Goal: Task Accomplishment & Management: Complete application form

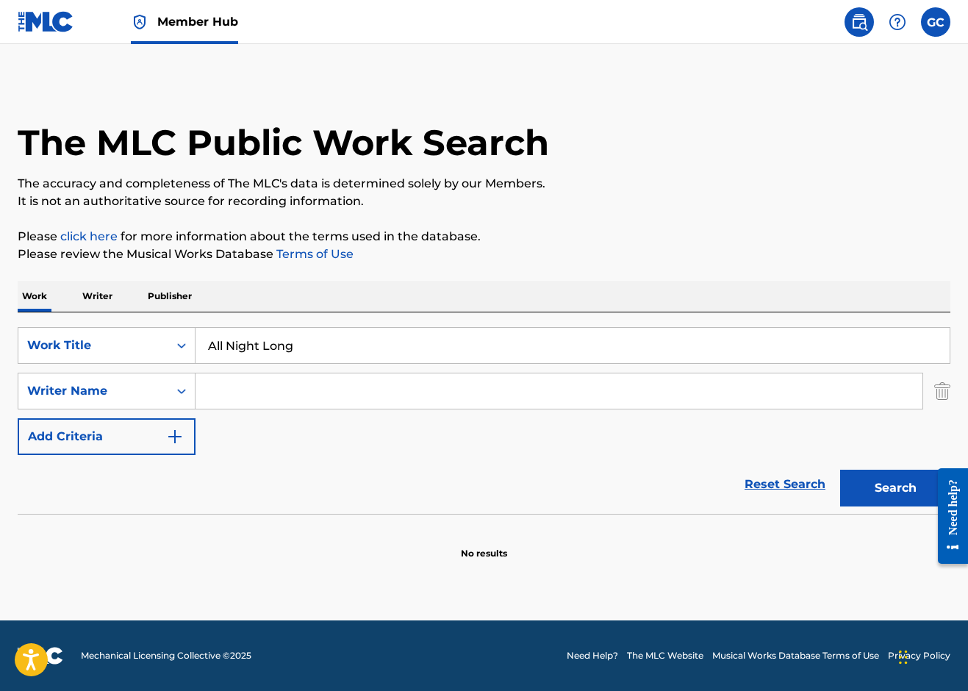
click at [38, 21] on img at bounding box center [46, 21] width 57 height 21
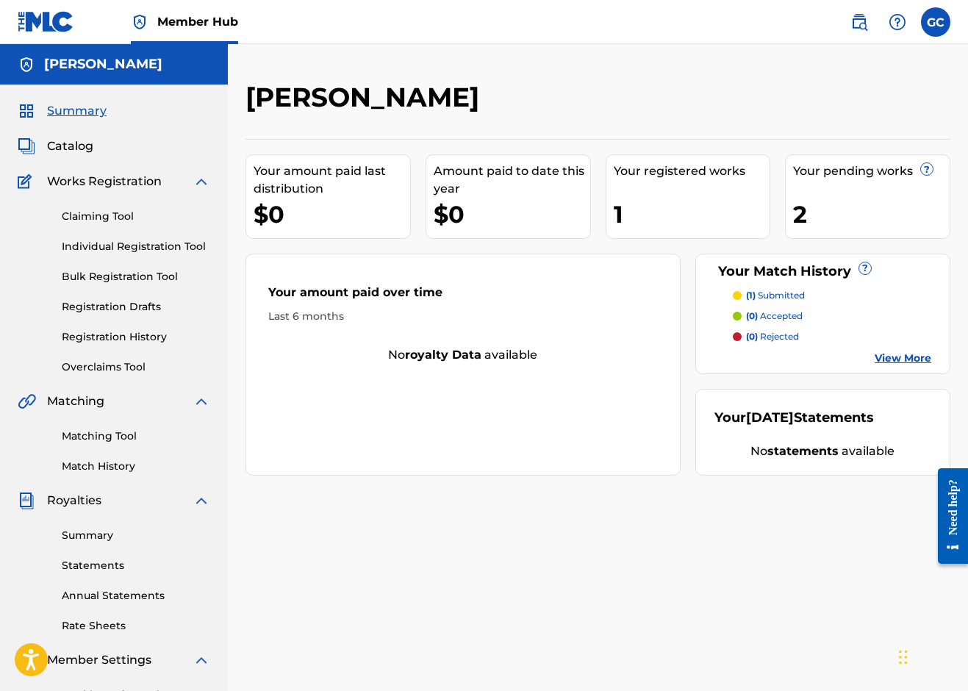
click at [924, 170] on span "?" at bounding box center [927, 169] width 12 height 12
click at [827, 215] on div "2" at bounding box center [871, 214] width 157 height 33
click at [96, 193] on div "Claiming Tool Individual Registration Tool Bulk Registration Tool Registration …" at bounding box center [114, 282] width 193 height 184
click at [862, 22] on img at bounding box center [859, 22] width 18 height 18
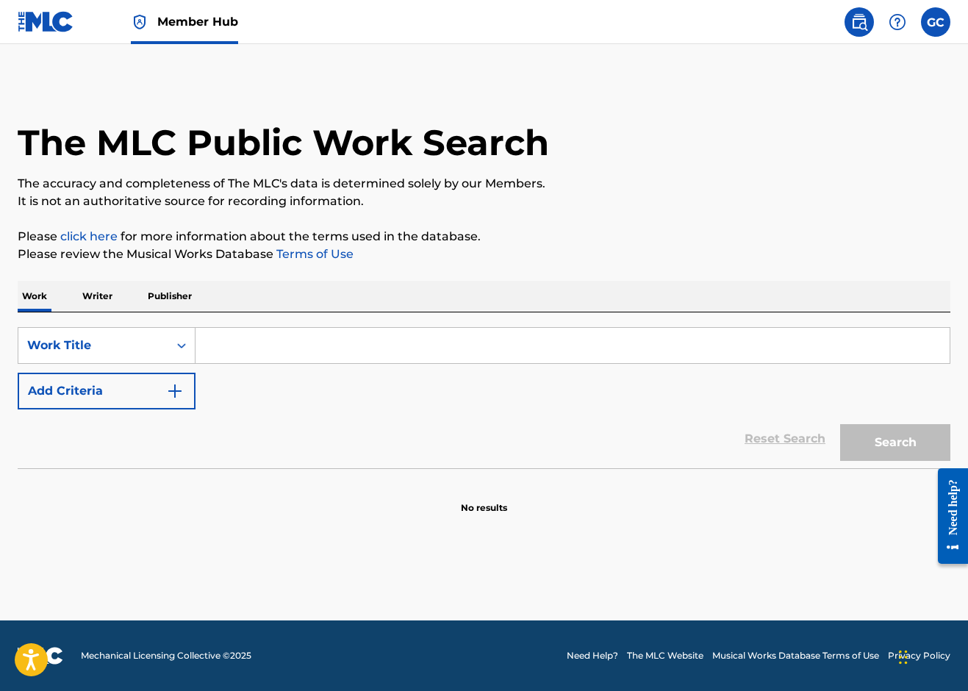
click at [314, 334] on input "Search Form" at bounding box center [573, 345] width 754 height 35
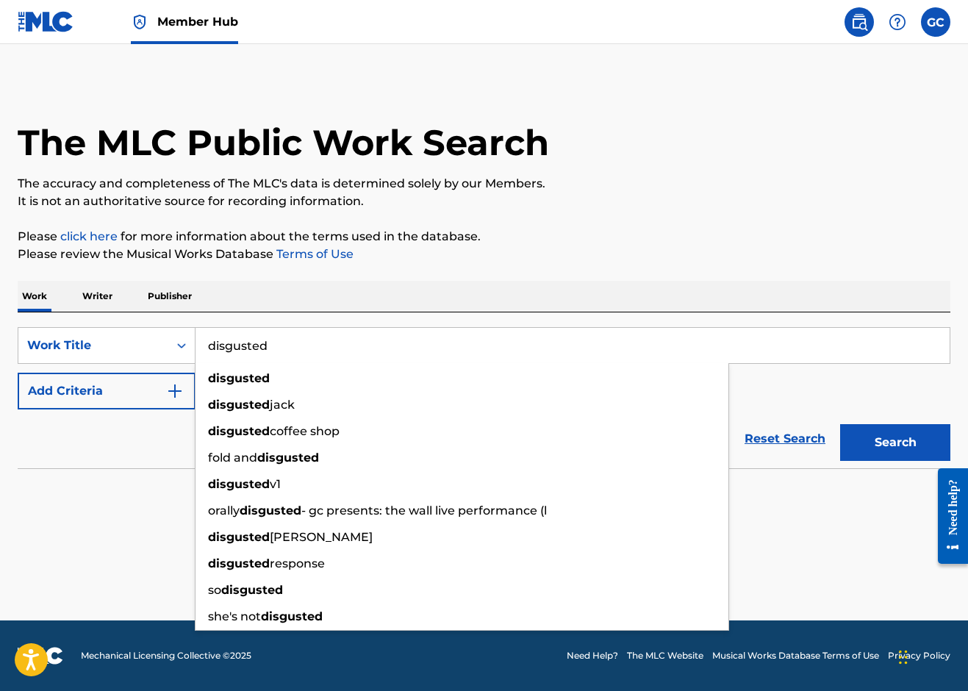
type input "disgusted"
click at [895, 442] on button "Search" at bounding box center [895, 442] width 110 height 37
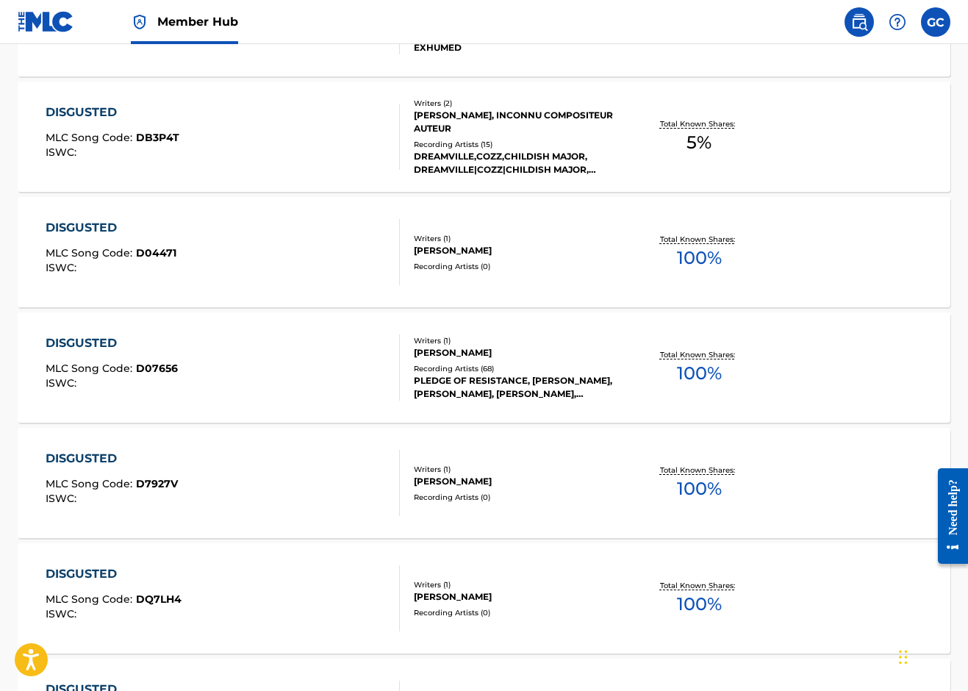
scroll to position [1108, 0]
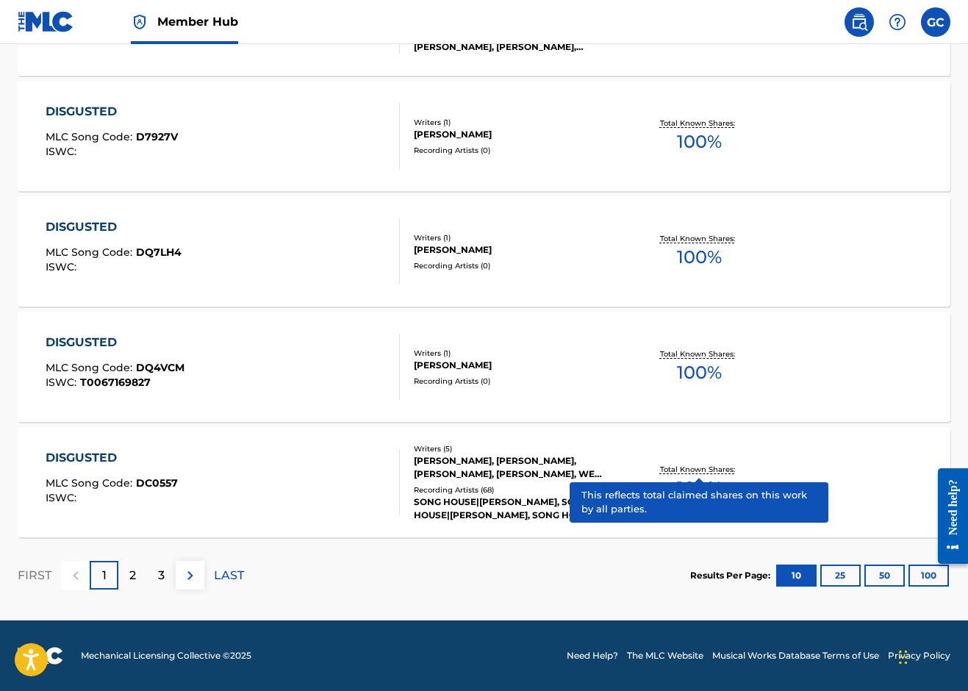
click at [715, 467] on p "Total Known Shares:" at bounding box center [699, 469] width 79 height 11
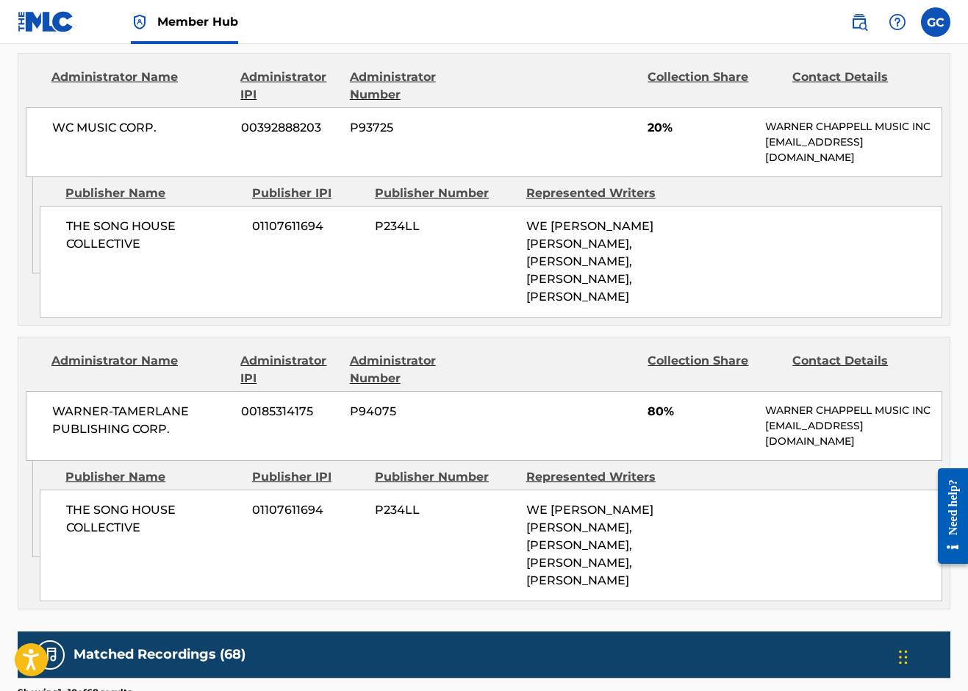
scroll to position [899, 0]
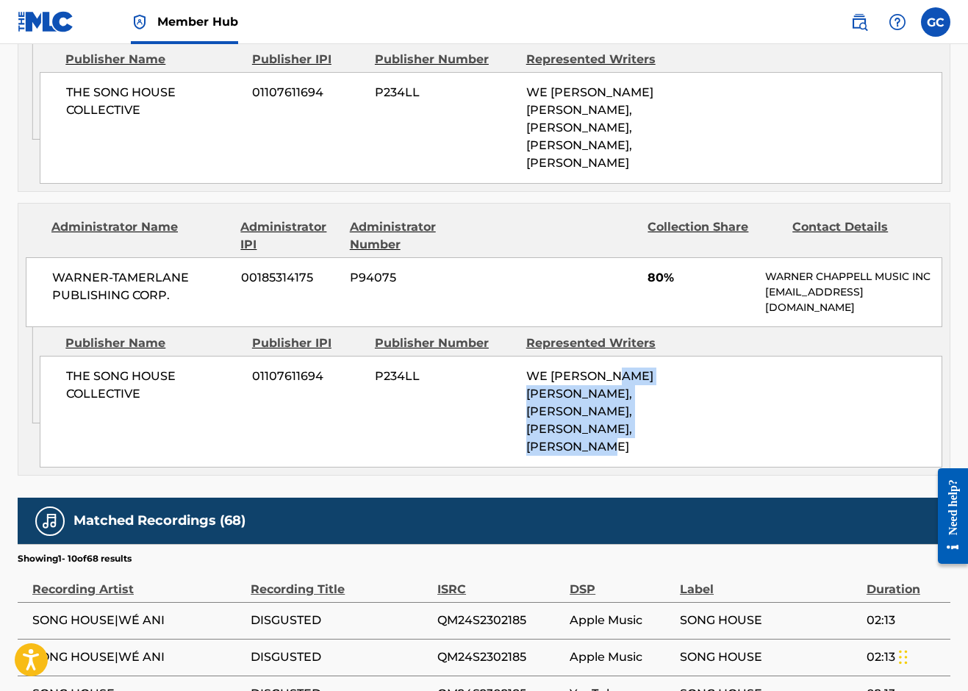
drag, startPoint x: 664, startPoint y: 395, endPoint x: 684, endPoint y: 461, distance: 69.1
click at [684, 460] on div "THE SONG HOUSE COLLECTIVE 01107611694 P234LL WE [PERSON_NAME] [PERSON_NAME], [P…" at bounding box center [491, 412] width 903 height 112
click at [684, 462] on div "THE SONG HOUSE COLLECTIVE 01107611694 P234LL WE [PERSON_NAME] [PERSON_NAME], [P…" at bounding box center [491, 412] width 903 height 112
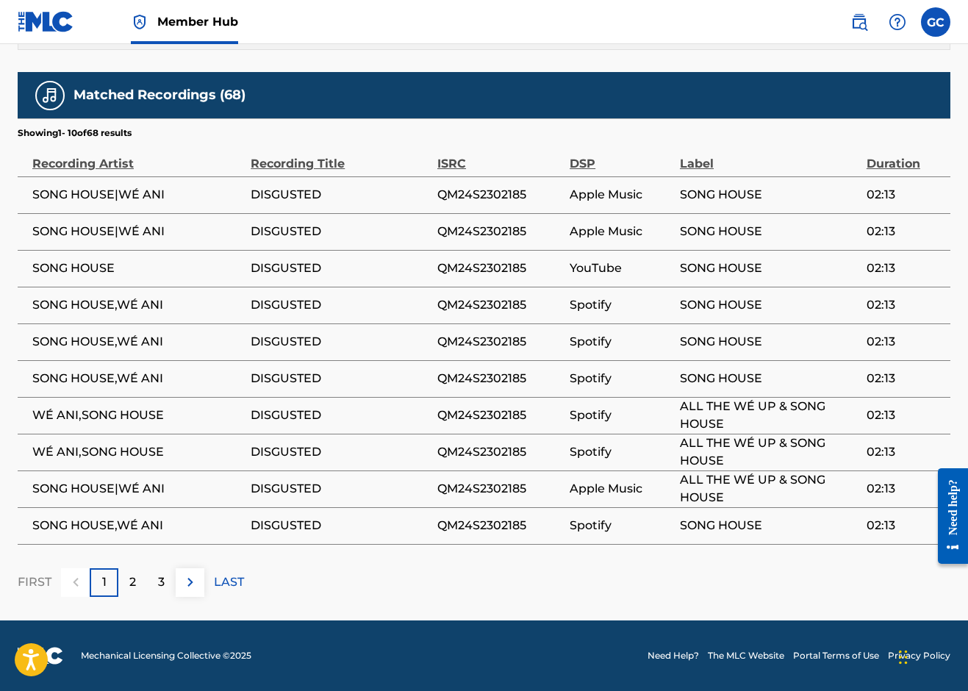
scroll to position [0, 0]
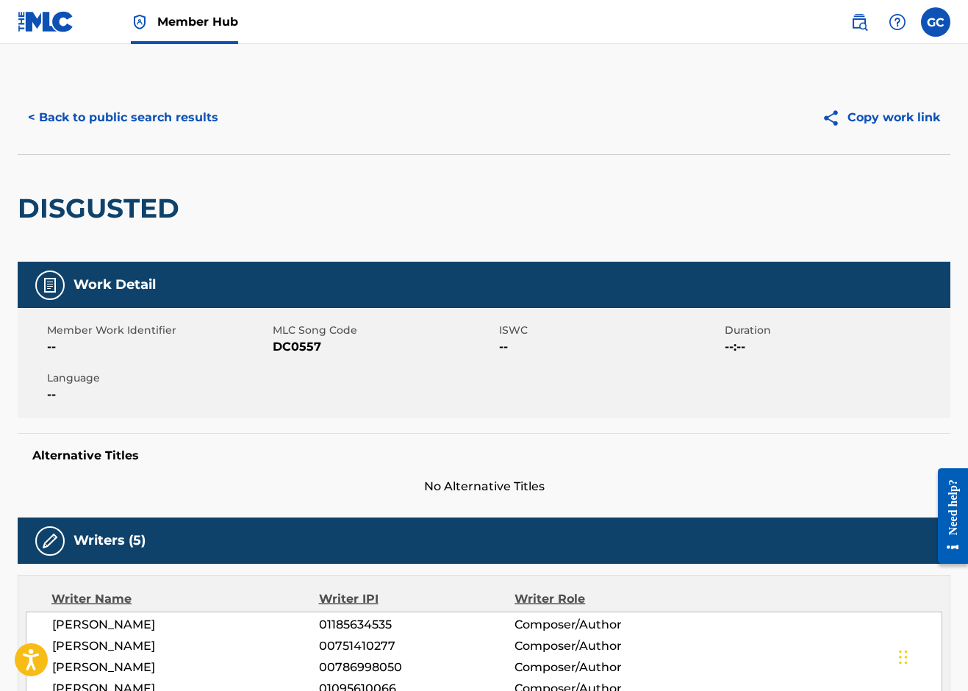
click at [53, 16] on img at bounding box center [46, 21] width 57 height 21
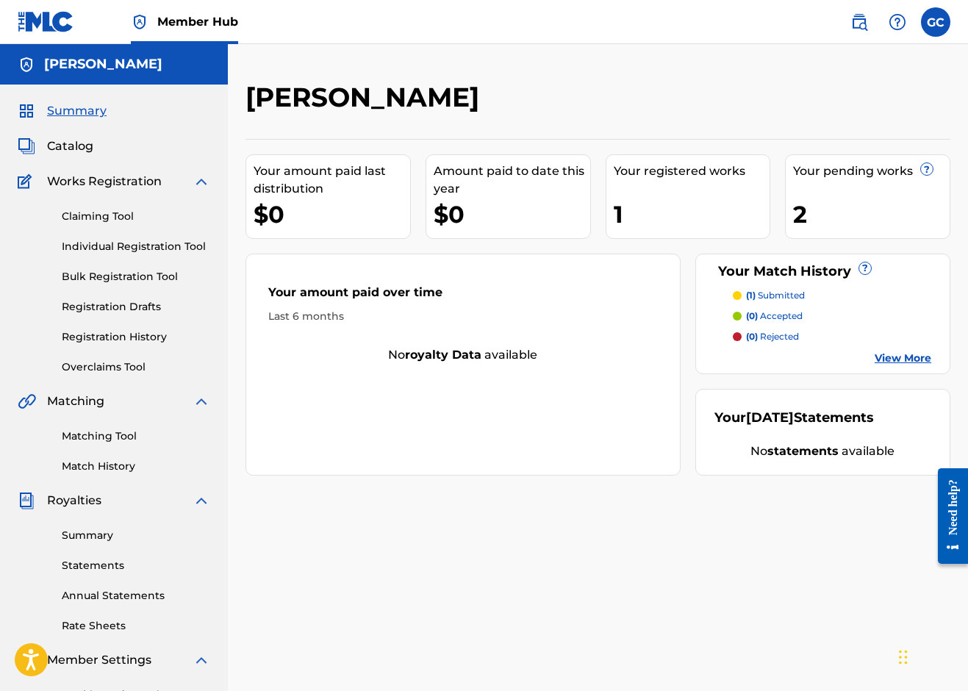
click at [118, 183] on span "Works Registration" at bounding box center [104, 182] width 115 height 18
click at [123, 251] on link "Individual Registration Tool" at bounding box center [136, 246] width 148 height 15
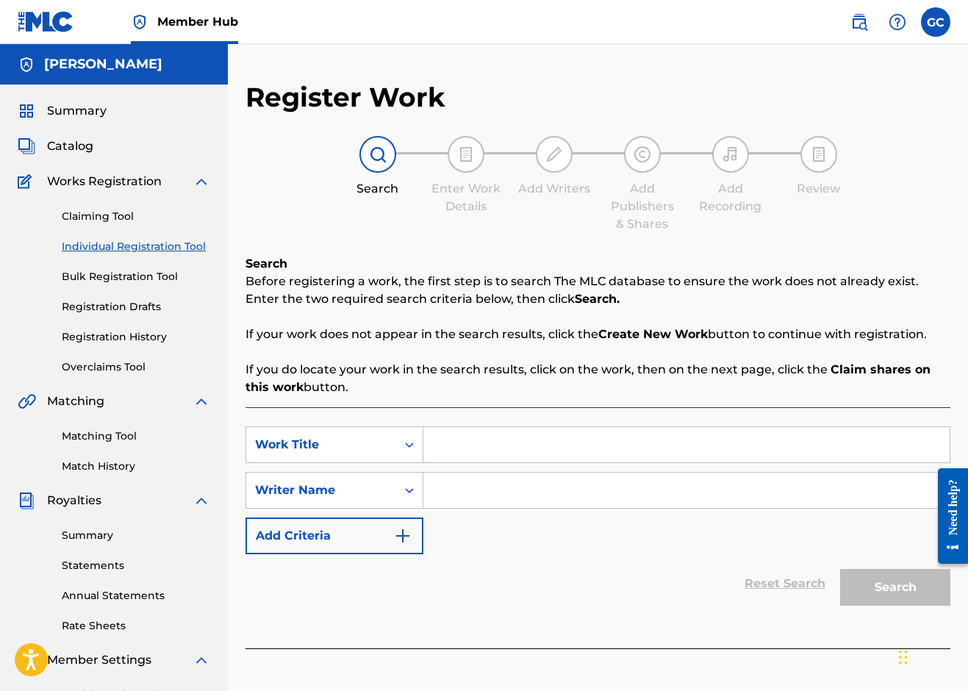
click at [454, 441] on input "Search Form" at bounding box center [686, 444] width 526 height 35
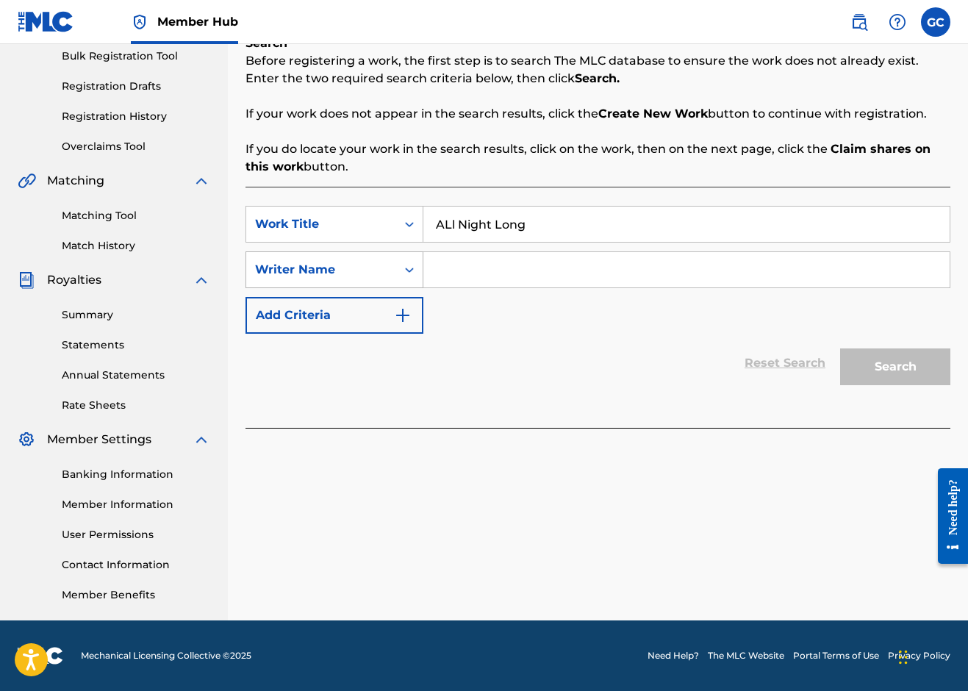
click at [398, 254] on div "Search Form" at bounding box center [409, 269] width 26 height 35
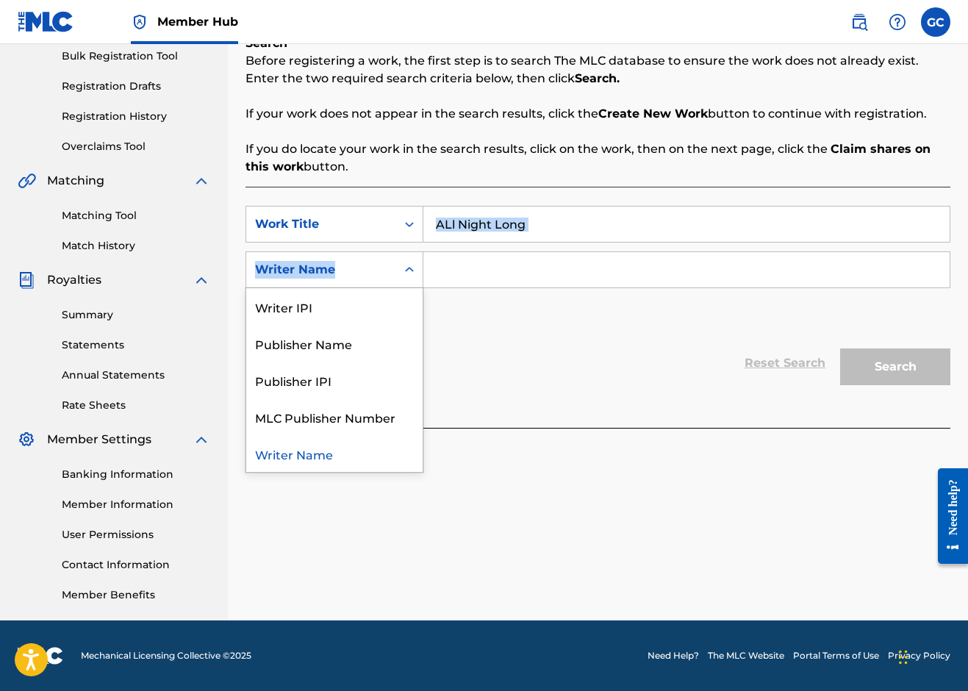
click at [457, 240] on div "SearchWithCriteria919e0724-b0f1-47f7-a2dd-b747cbcbcbfa Work Title ALl Night Lon…" at bounding box center [597, 270] width 705 height 128
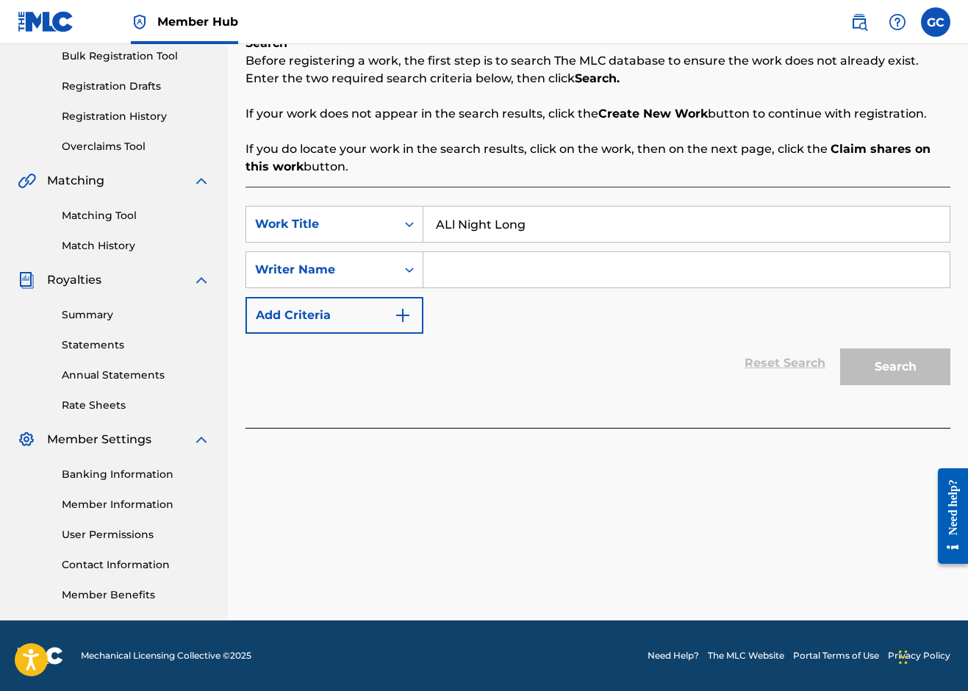
click at [445, 225] on input "ALl Night Long" at bounding box center [686, 224] width 526 height 35
click at [451, 222] on input "ALl Night Long" at bounding box center [686, 224] width 526 height 35
type input "All Night Long"
click at [508, 279] on input "Search Form" at bounding box center [686, 269] width 526 height 35
click at [396, 267] on div "Search Form" at bounding box center [409, 270] width 26 height 26
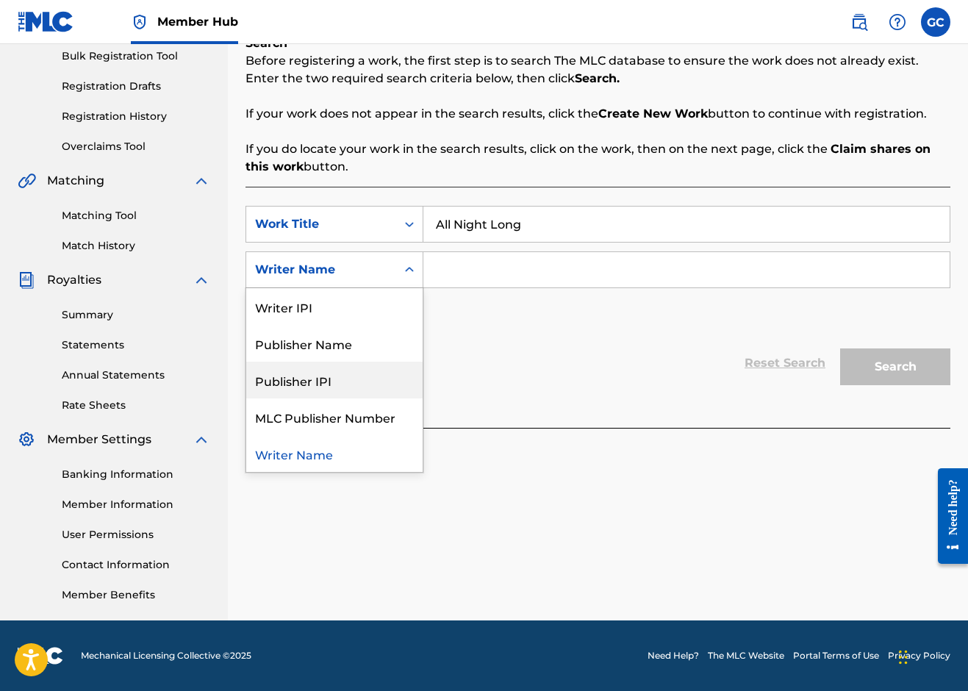
click at [531, 367] on div "Reset Search Search" at bounding box center [597, 363] width 705 height 59
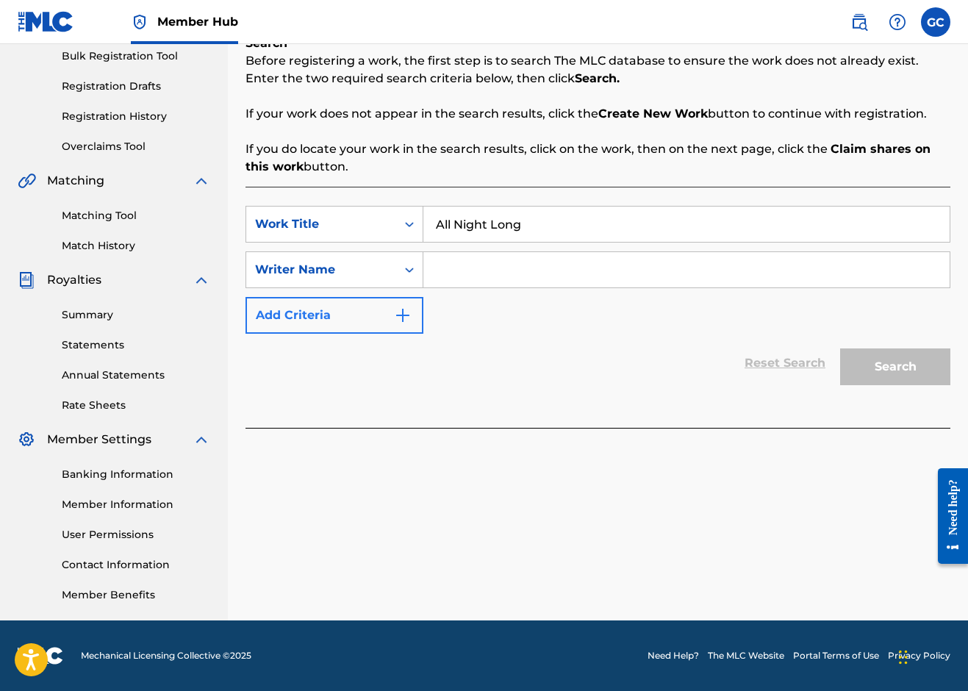
click at [313, 301] on button "Add Criteria" at bounding box center [334, 315] width 178 height 37
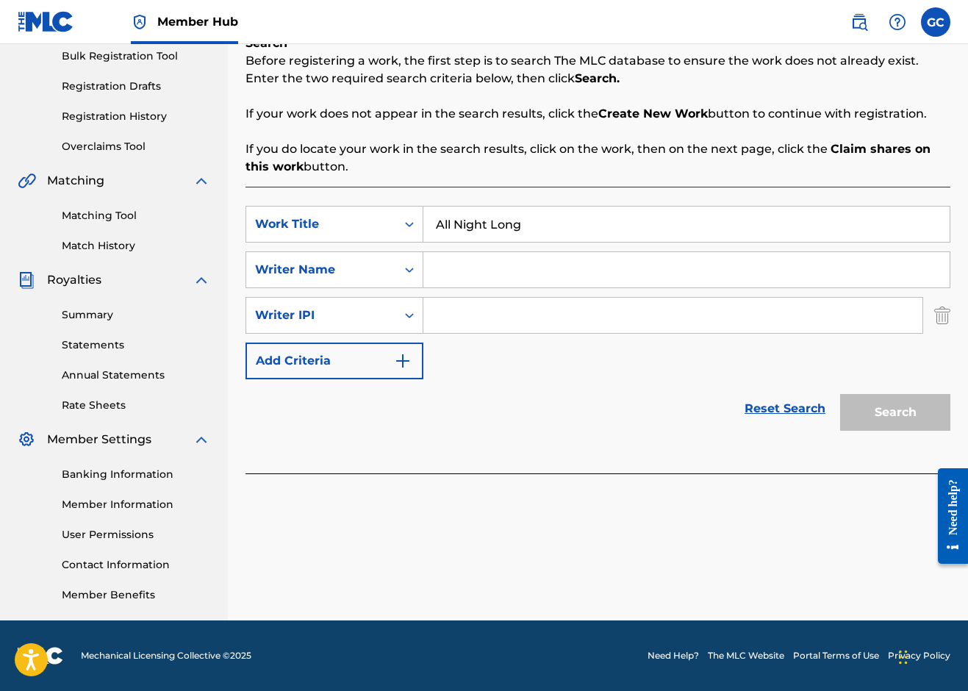
click at [935, 307] on img "Search Form" at bounding box center [942, 315] width 16 height 37
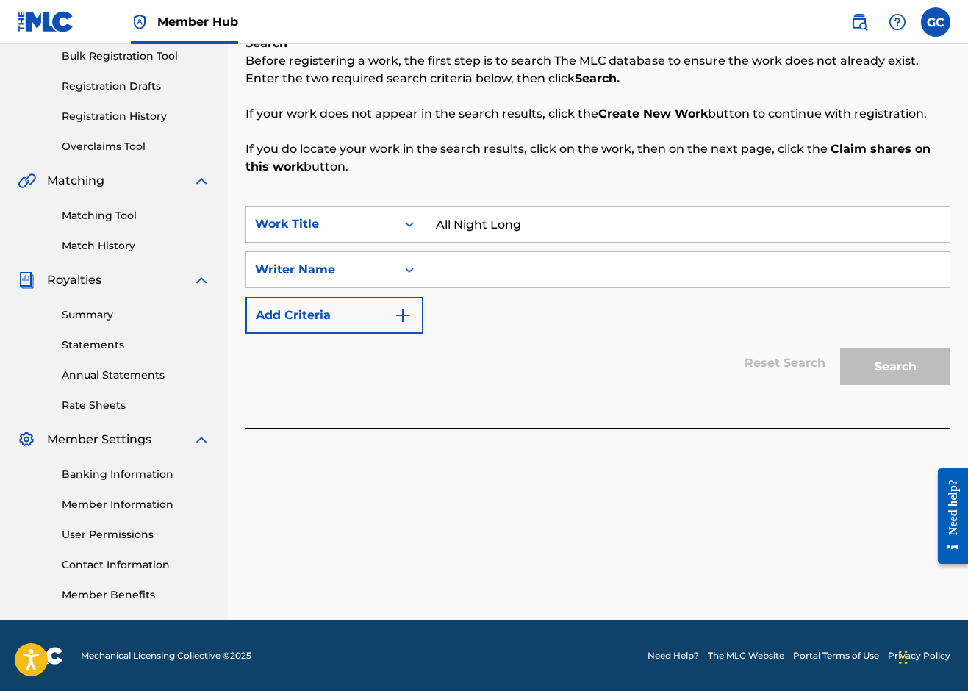
click at [450, 262] on input "Search Form" at bounding box center [686, 269] width 526 height 35
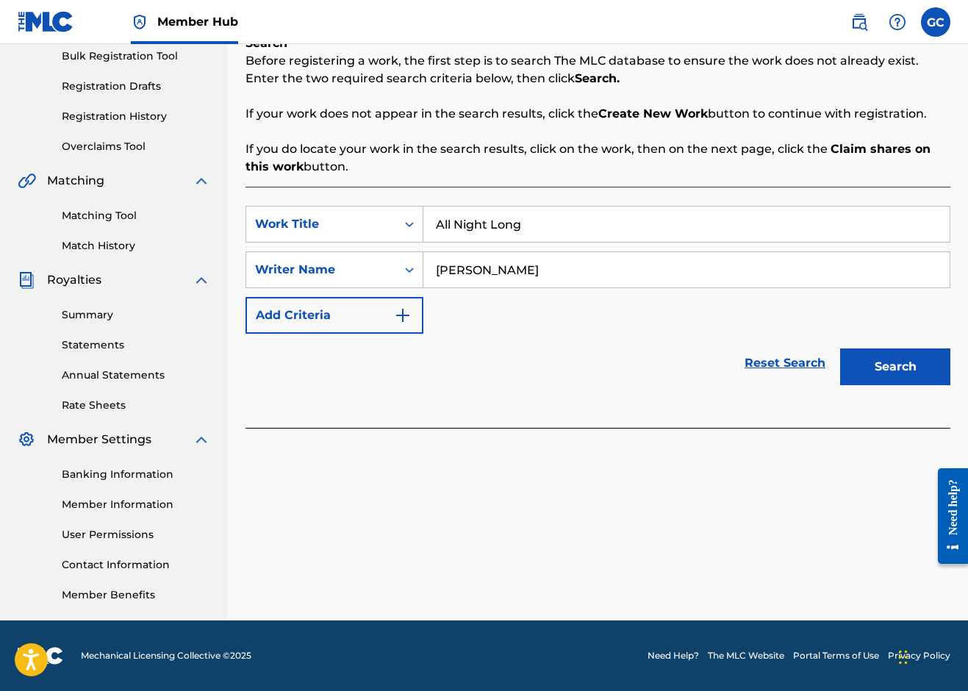
type input "[PERSON_NAME]"
click at [895, 367] on button "Search" at bounding box center [895, 366] width 110 height 37
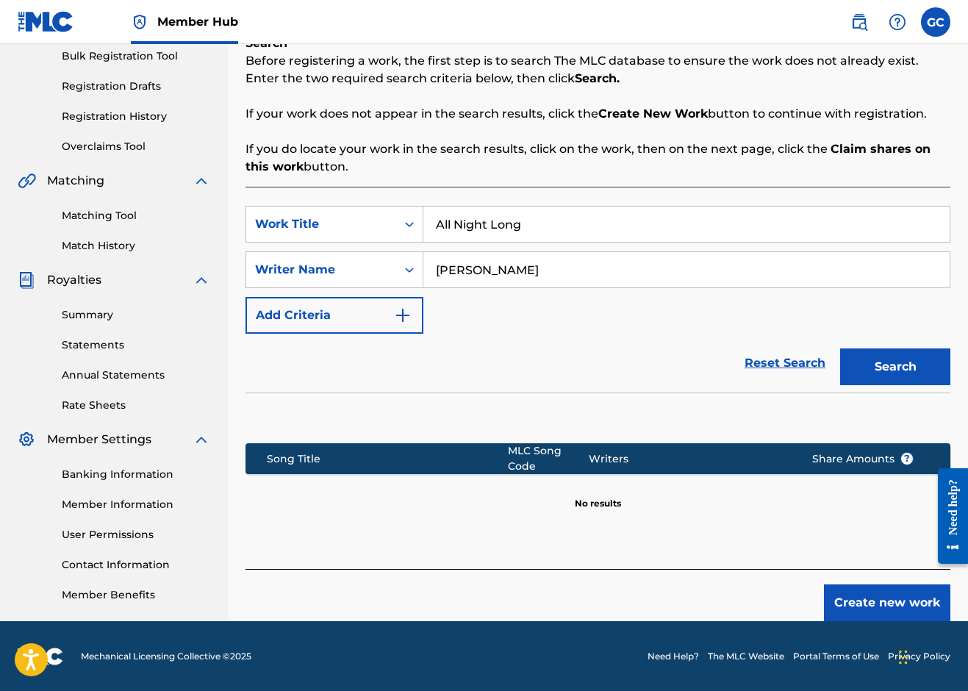
scroll to position [221, 0]
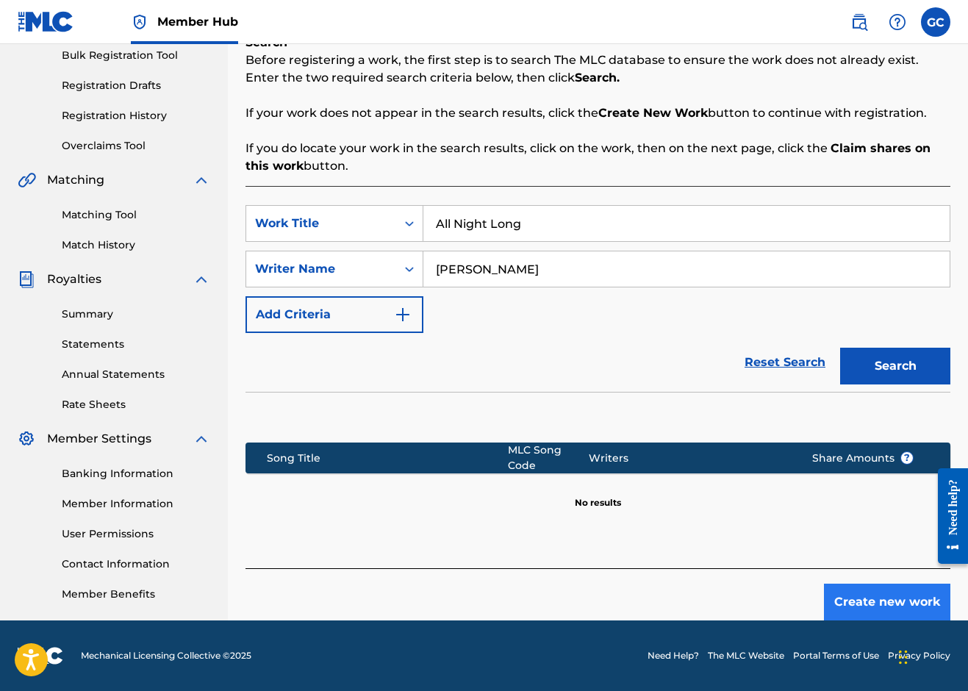
click at [881, 589] on button "Create new work" at bounding box center [887, 602] width 126 height 37
